Goal: Navigation & Orientation: Find specific page/section

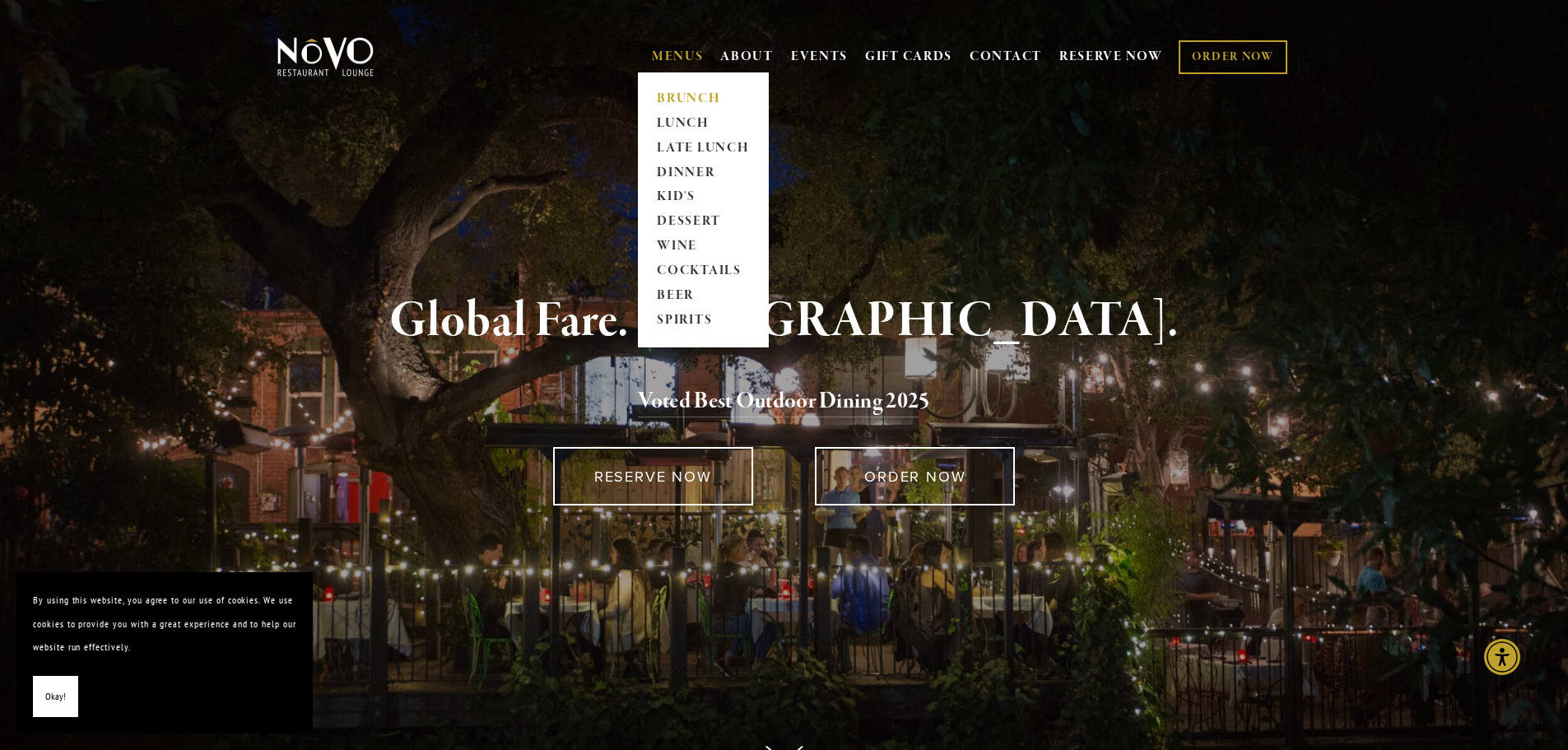
click at [672, 93] on link "BRUNCH" at bounding box center [704, 99] width 103 height 25
click at [676, 115] on link "LUNCH" at bounding box center [704, 123] width 103 height 25
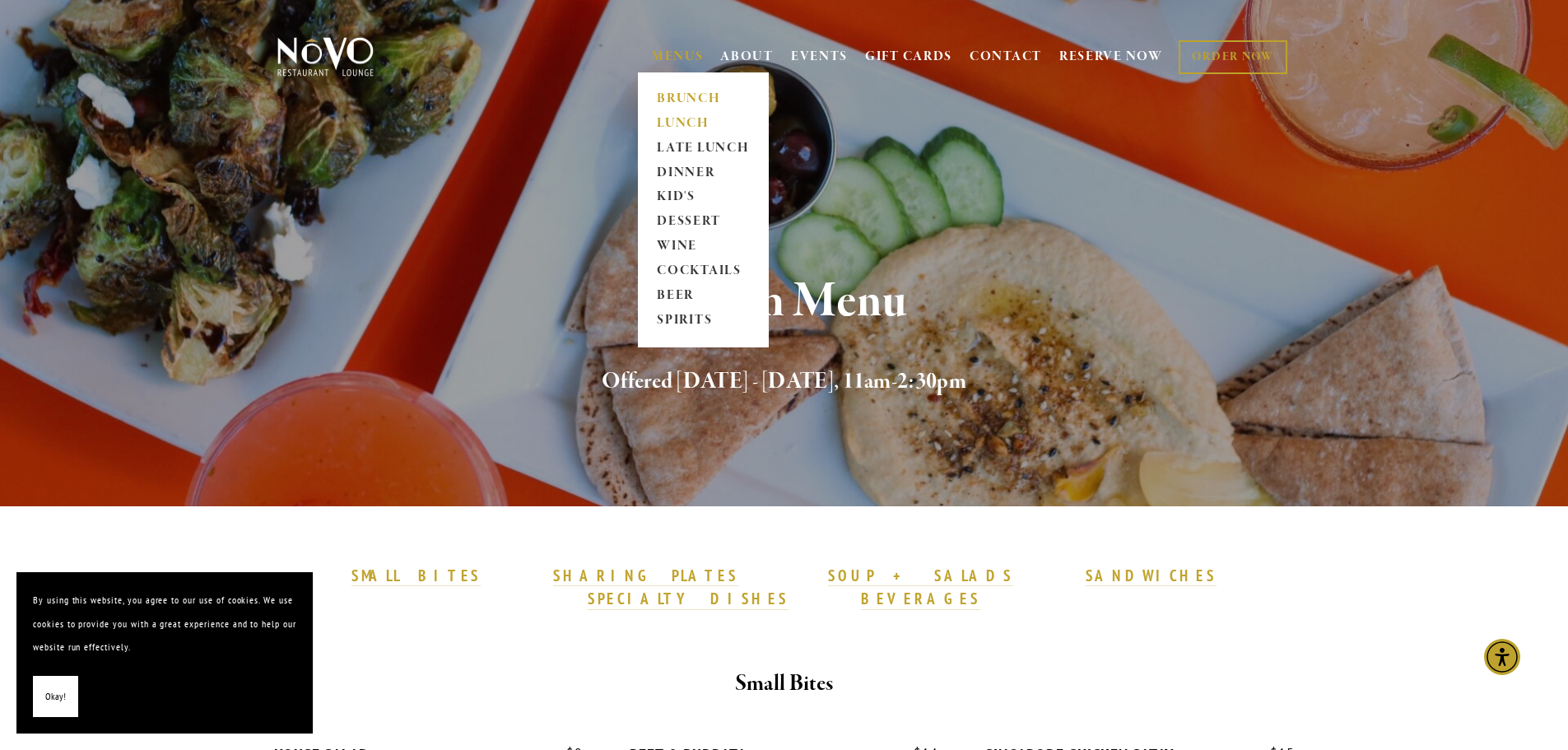
click at [677, 98] on link "BRUNCH" at bounding box center [704, 99] width 103 height 25
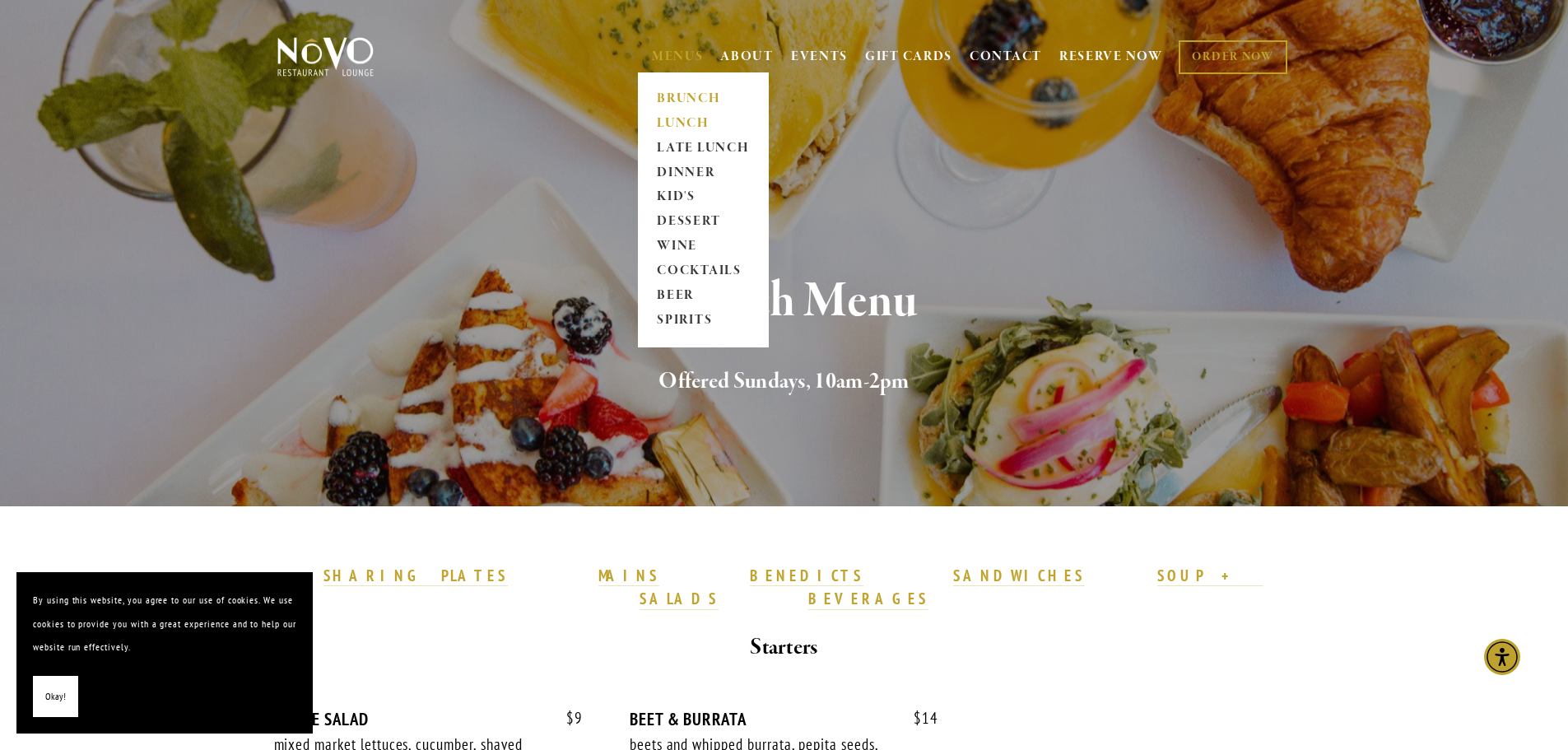
click at [659, 126] on link "LUNCH" at bounding box center [704, 123] width 103 height 25
